Goal: Transaction & Acquisition: Purchase product/service

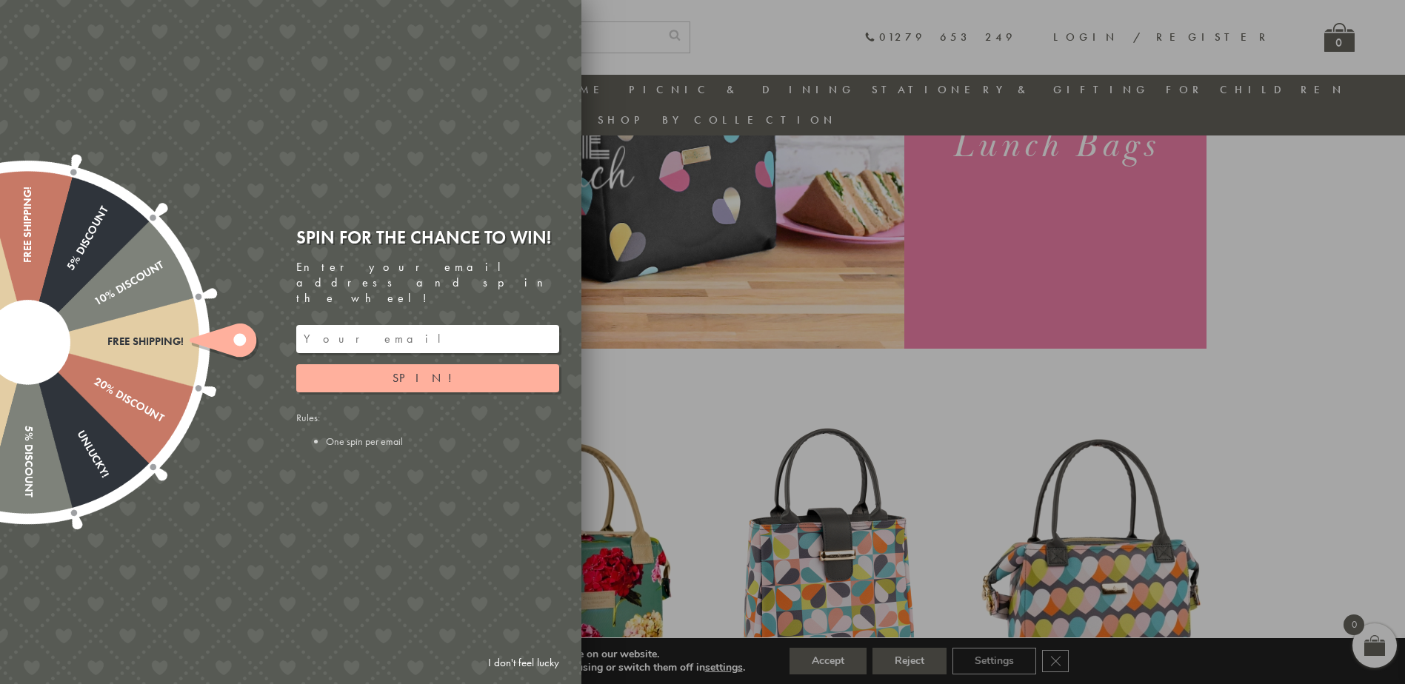
scroll to position [265, 0]
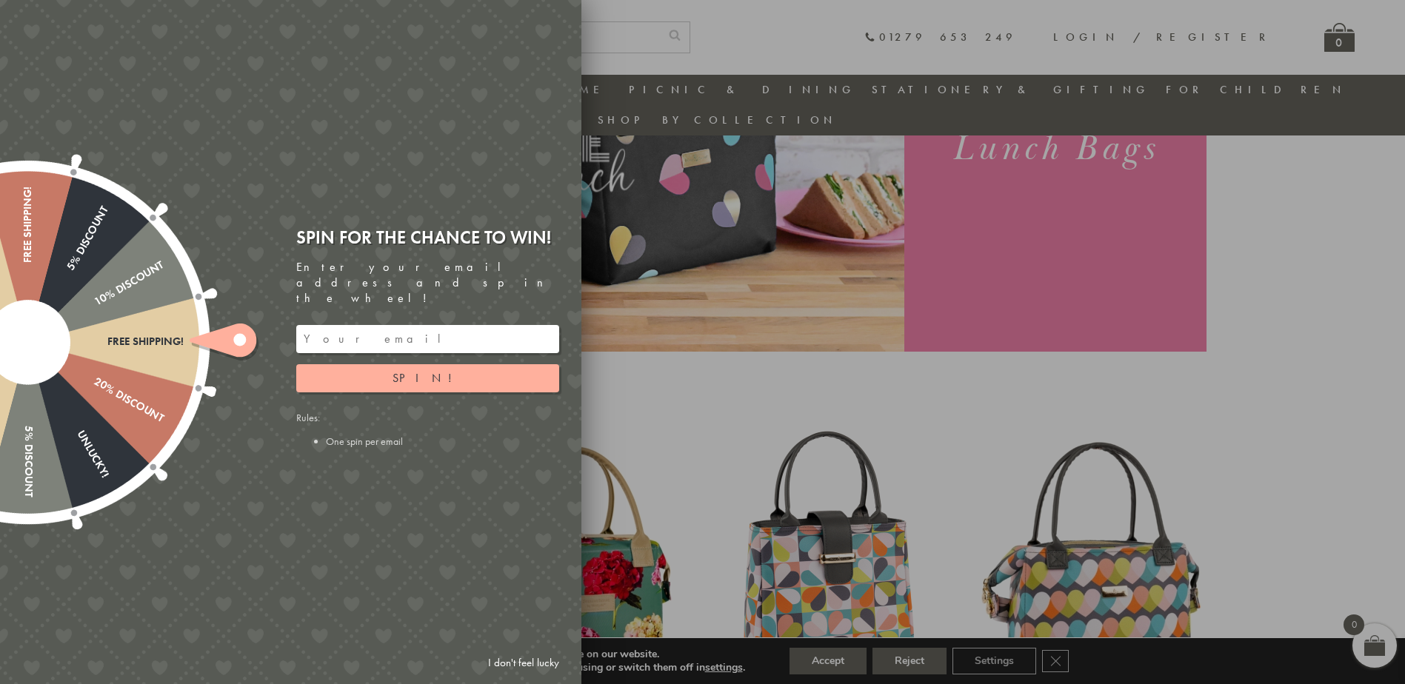
click at [541, 661] on link "I don't feel lucky" at bounding box center [524, 663] width 86 height 27
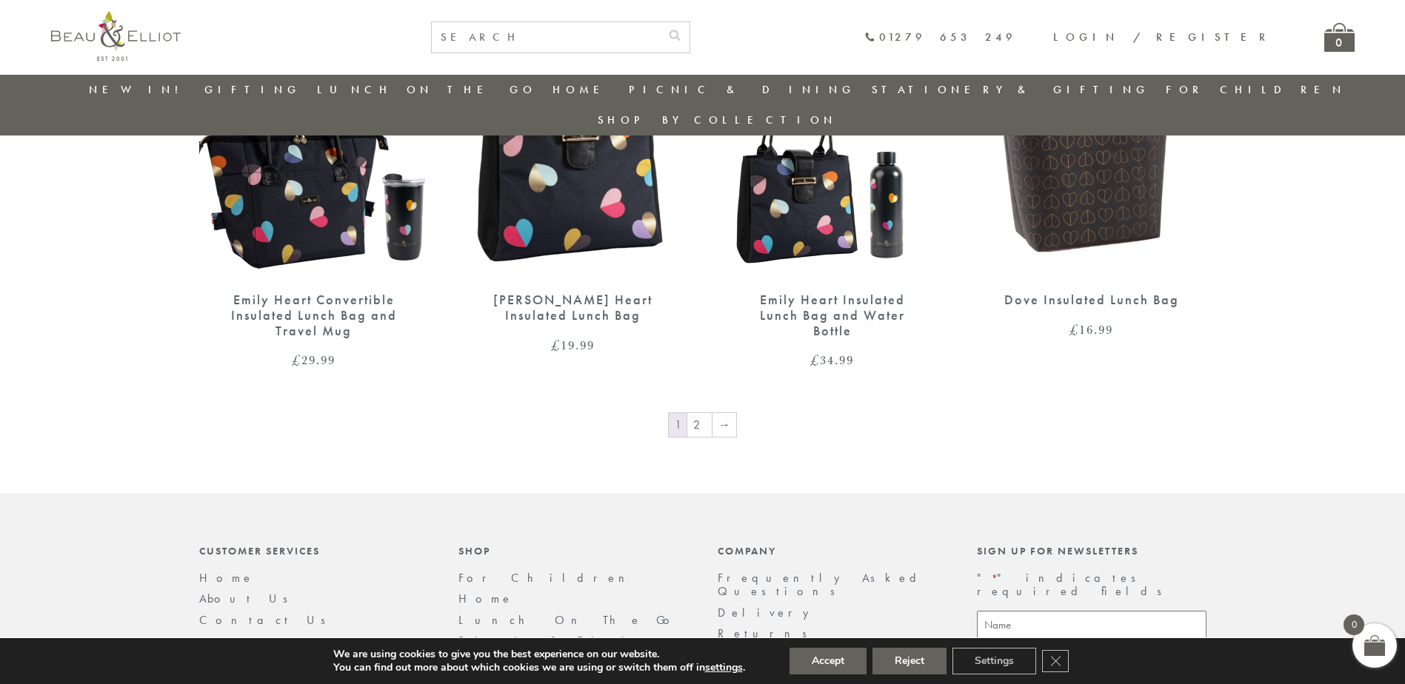
scroll to position [2487, 0]
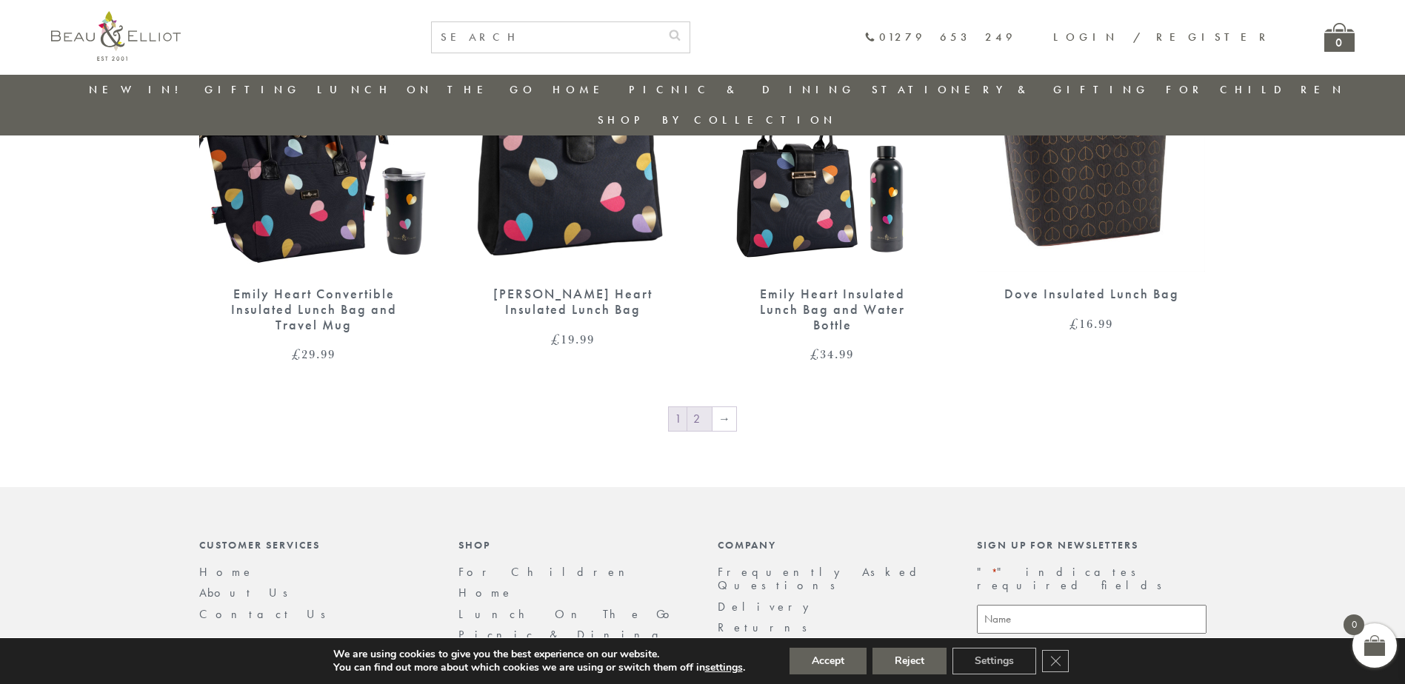
click at [698, 407] on link "2" at bounding box center [699, 419] width 24 height 24
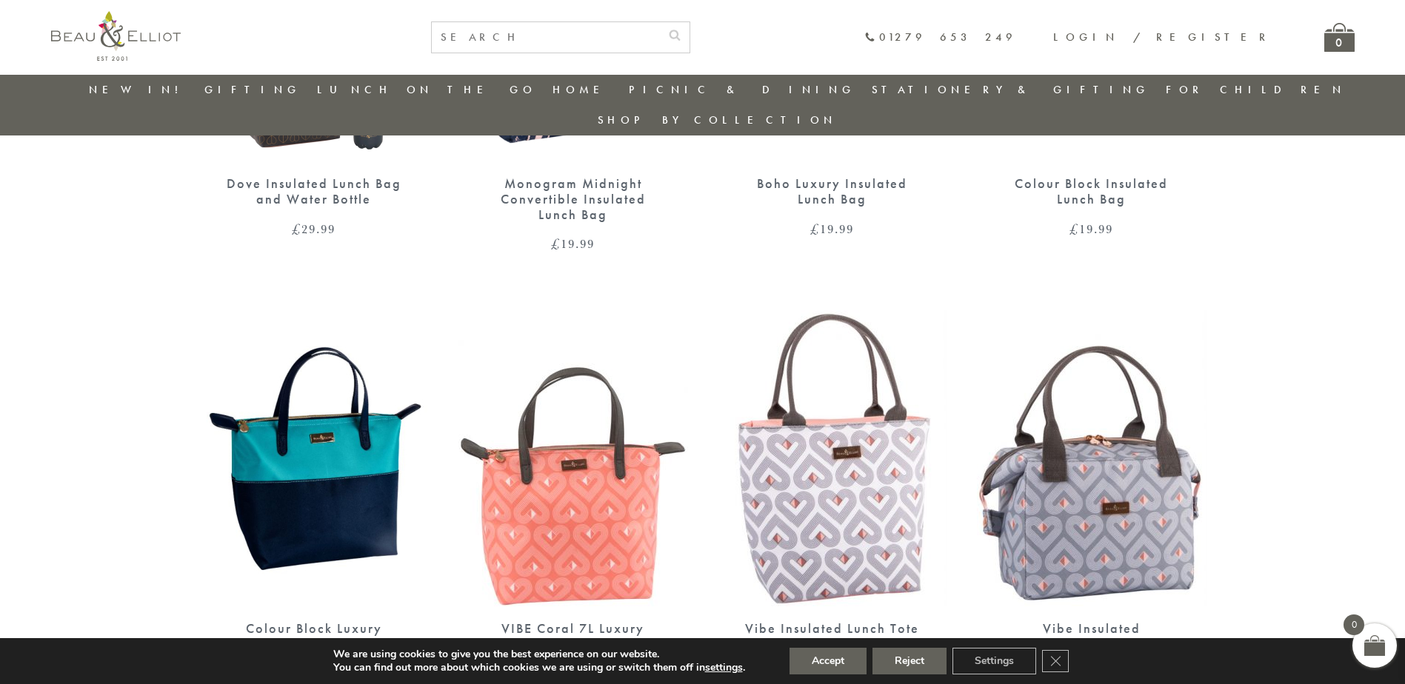
scroll to position [858, 0]
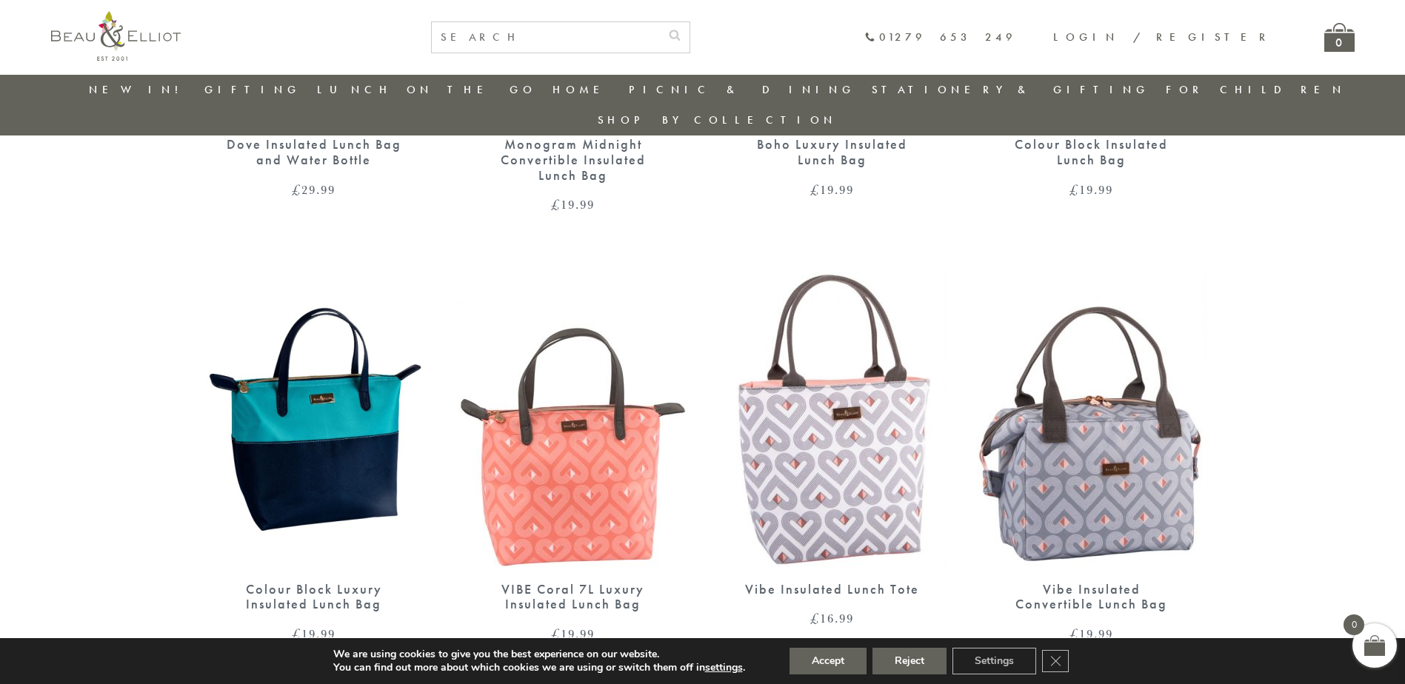
click at [289, 399] on img at bounding box center [314, 419] width 230 height 296
click at [804, 394] on img at bounding box center [833, 419] width 230 height 296
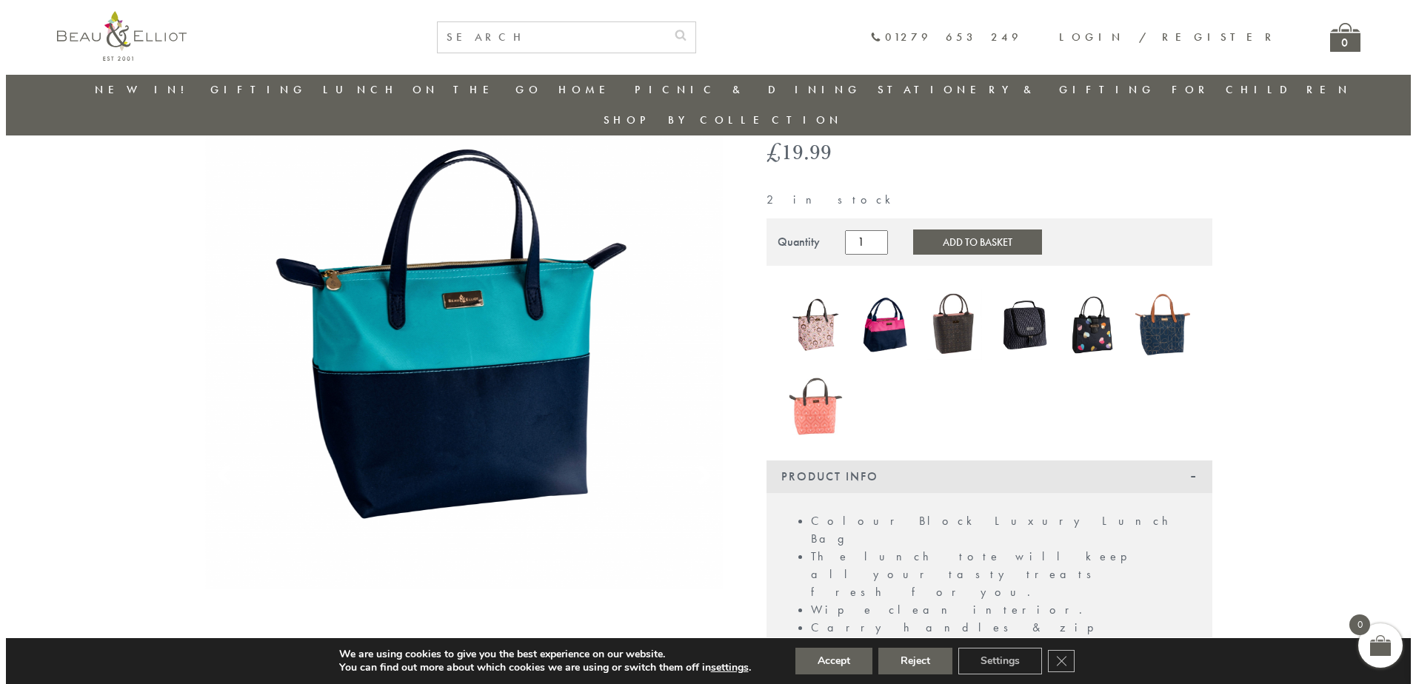
scroll to position [191, 0]
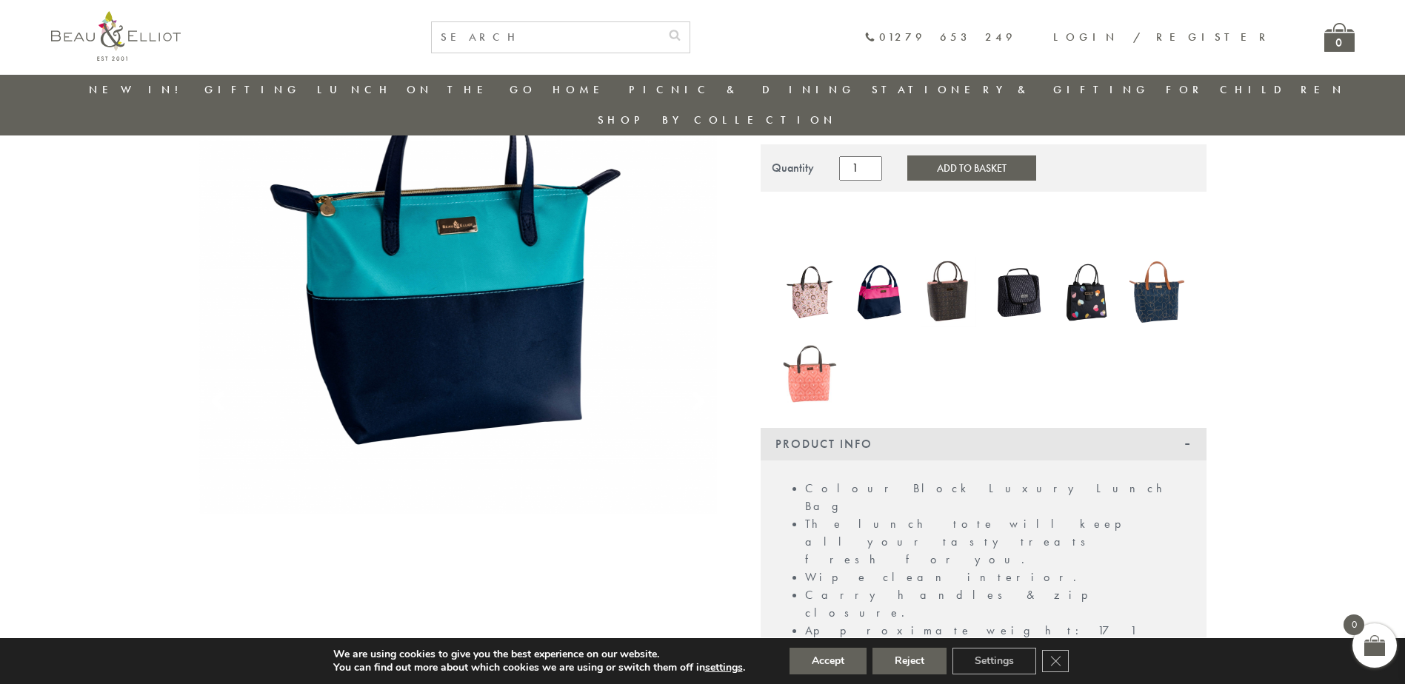
click at [407, 353] on img at bounding box center [458, 255] width 518 height 518
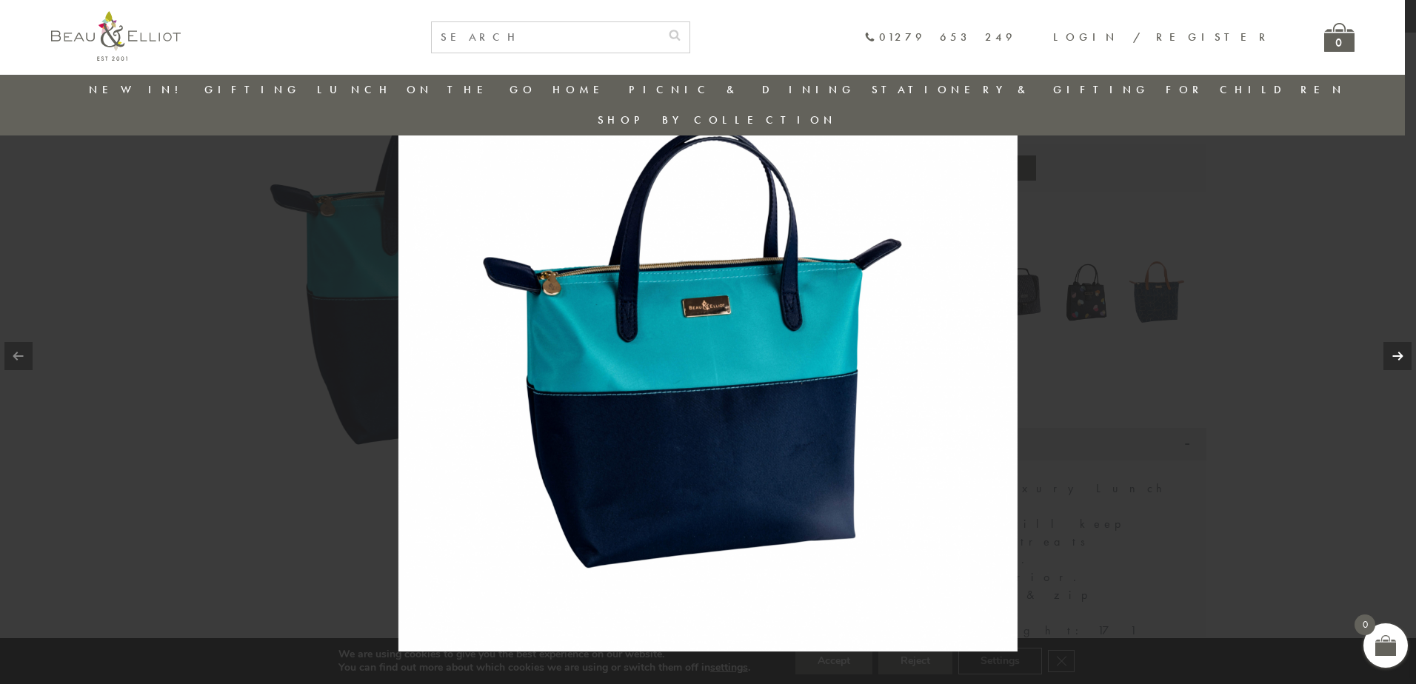
click at [1403, 350] on link at bounding box center [1397, 356] width 28 height 28
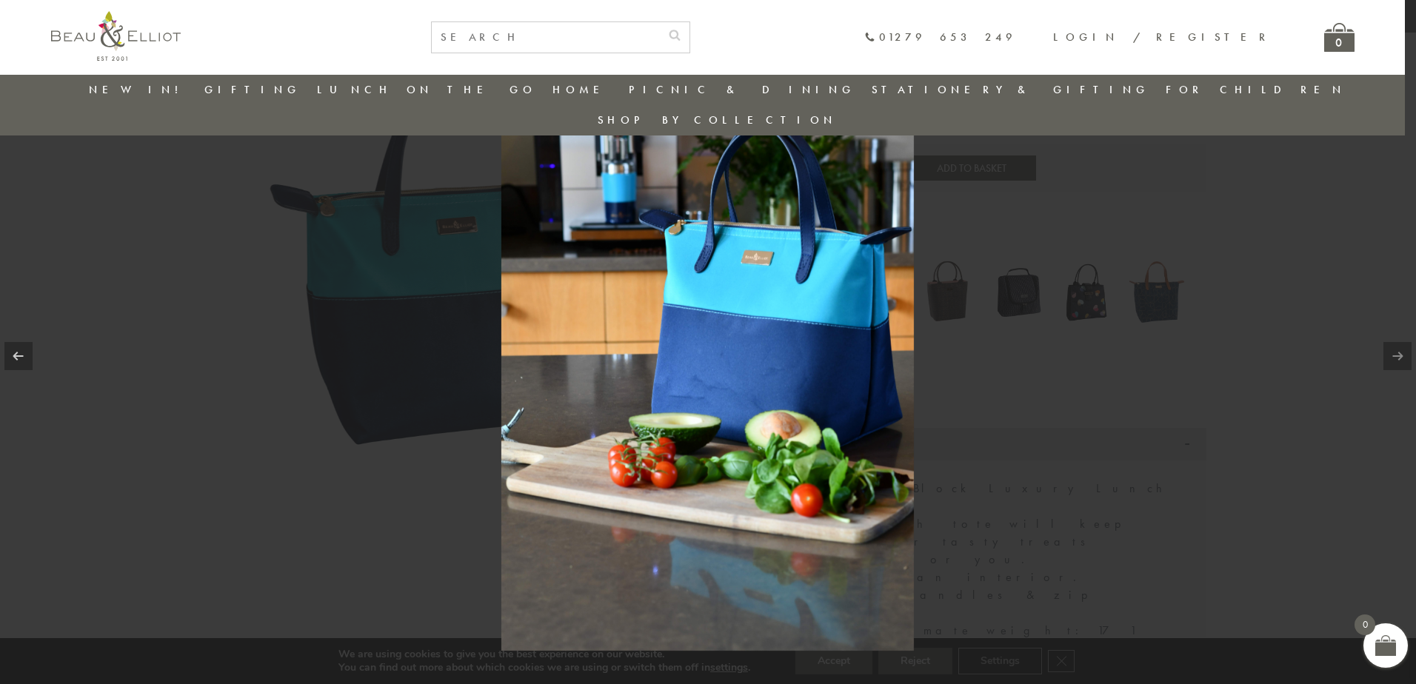
click at [1399, 353] on link at bounding box center [1397, 356] width 28 height 28
click at [1398, 353] on link at bounding box center [1397, 356] width 28 height 28
click at [1395, 358] on link at bounding box center [1397, 356] width 28 height 28
click at [14, 357] on link at bounding box center [18, 356] width 28 height 28
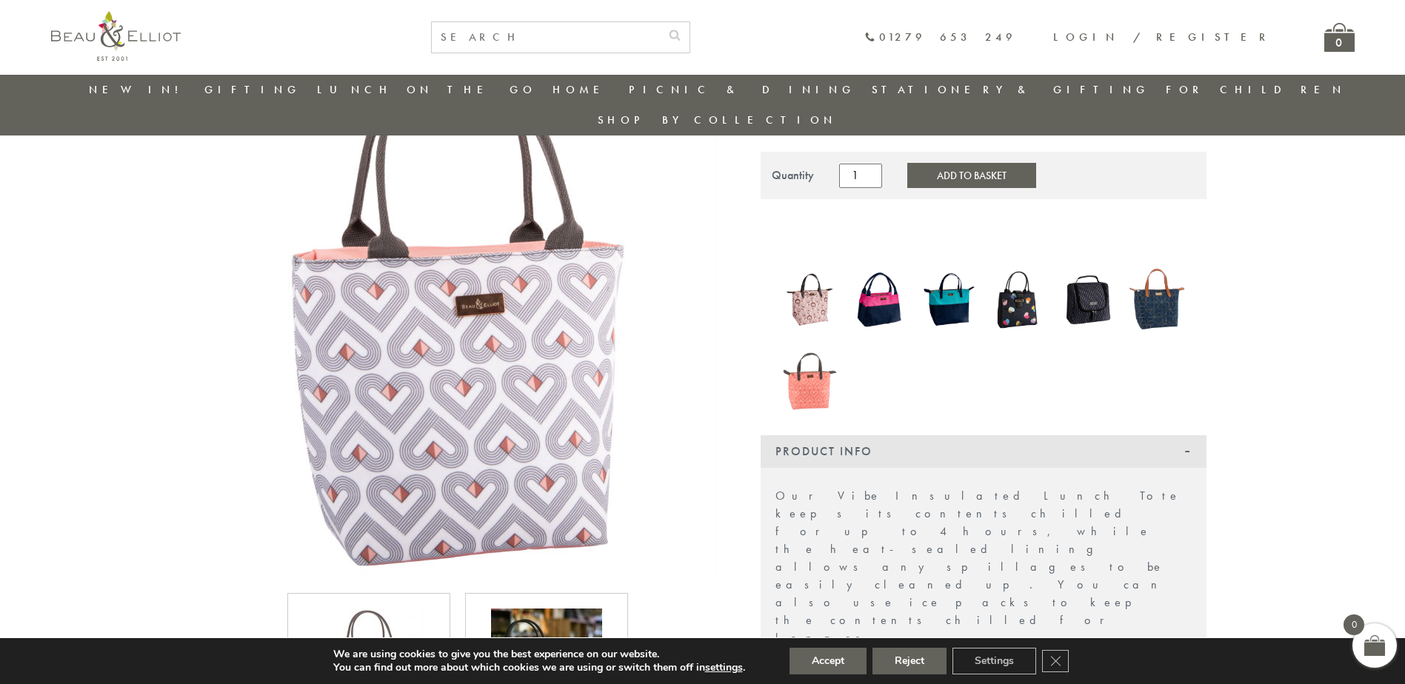
scroll to position [117, 0]
